Goal: Task Accomplishment & Management: Complete application form

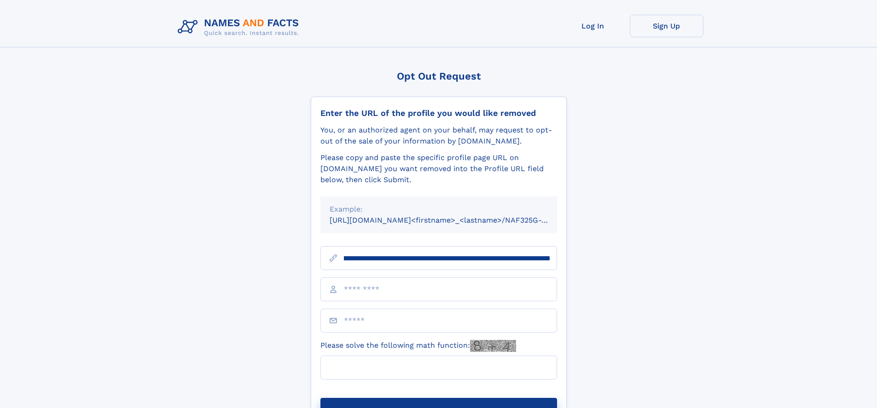
scroll to position [0, 98]
type input "**********"
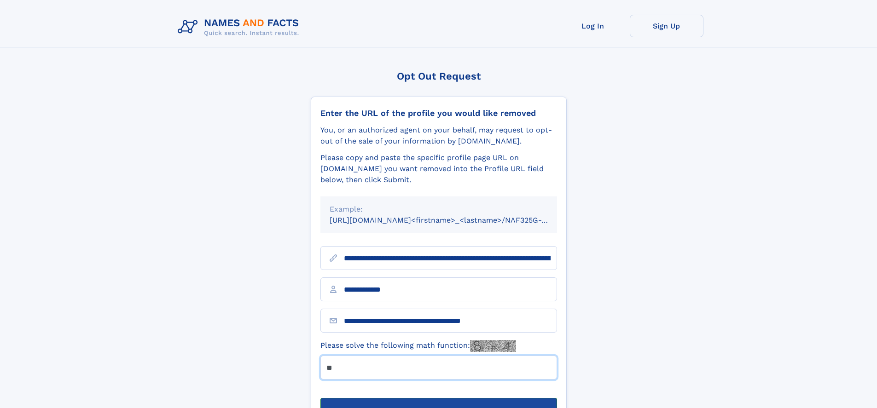
type input "**"
click at [438, 398] on button "Submit Opt Out Request" at bounding box center [438, 412] width 237 height 29
